Goal: Information Seeking & Learning: Learn about a topic

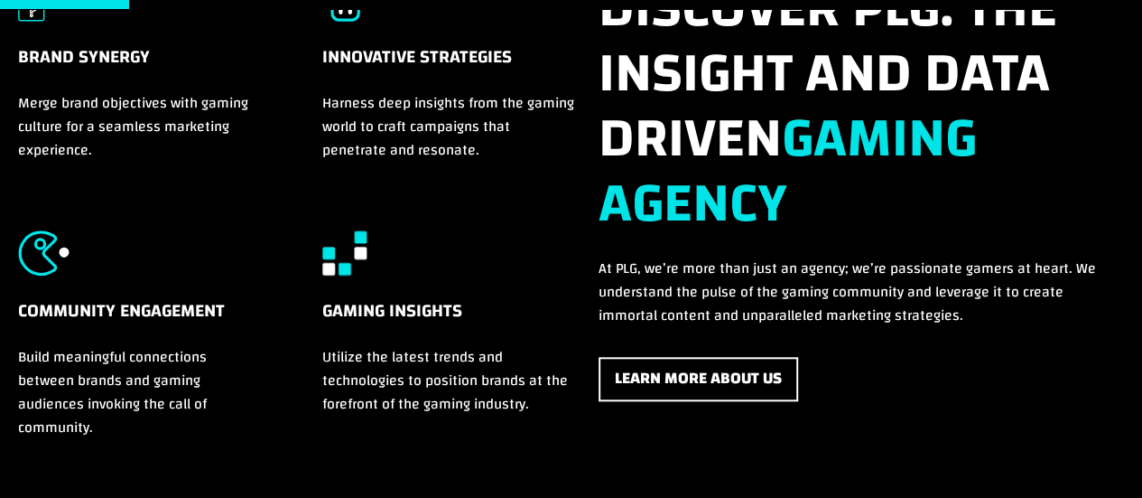
scroll to position [742, 0]
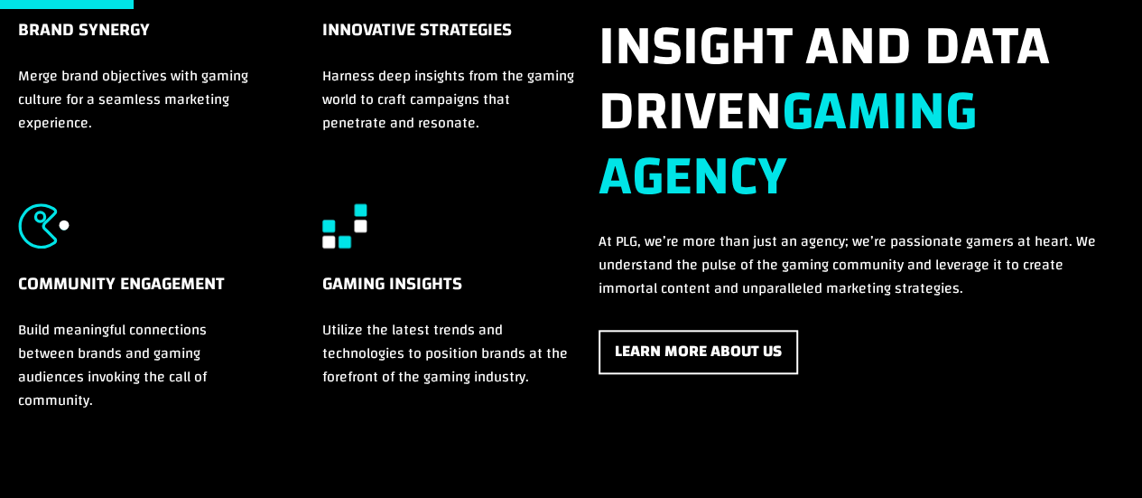
click at [686, 344] on link "Learn More About Us" at bounding box center [699, 352] width 200 height 44
